Goal: Information Seeking & Learning: Find contact information

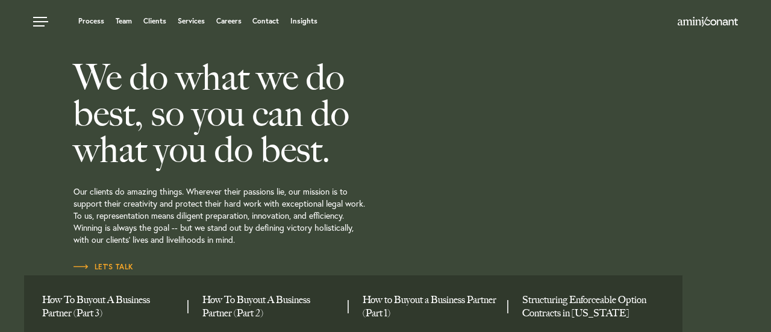
click at [115, 27] on div "Process Team Clients Services Careers Contact Insights" at bounding box center [295, 22] width 524 height 15
click at [124, 22] on link "Team" at bounding box center [124, 20] width 16 height 7
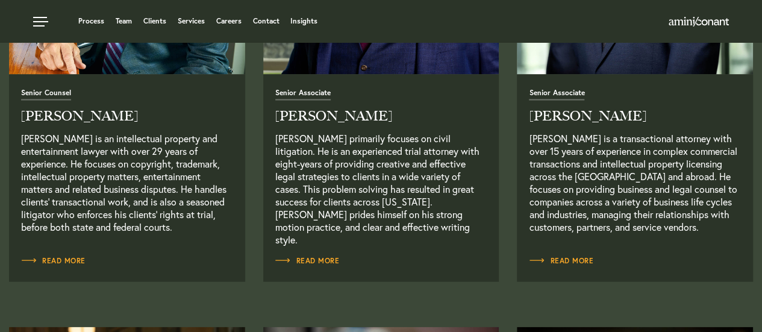
scroll to position [1123, 0]
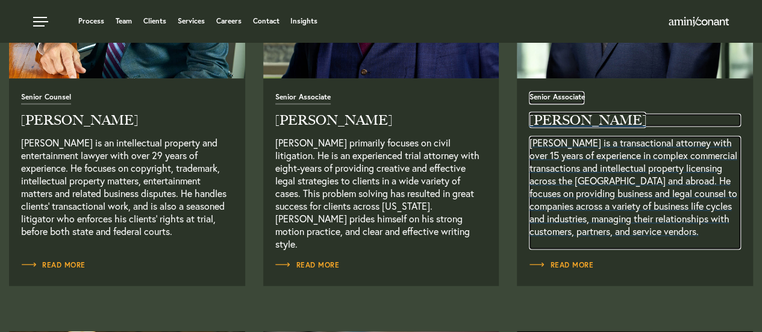
click at [546, 99] on span "Senior Associate" at bounding box center [556, 98] width 55 height 11
